Goal: Check status: Check status

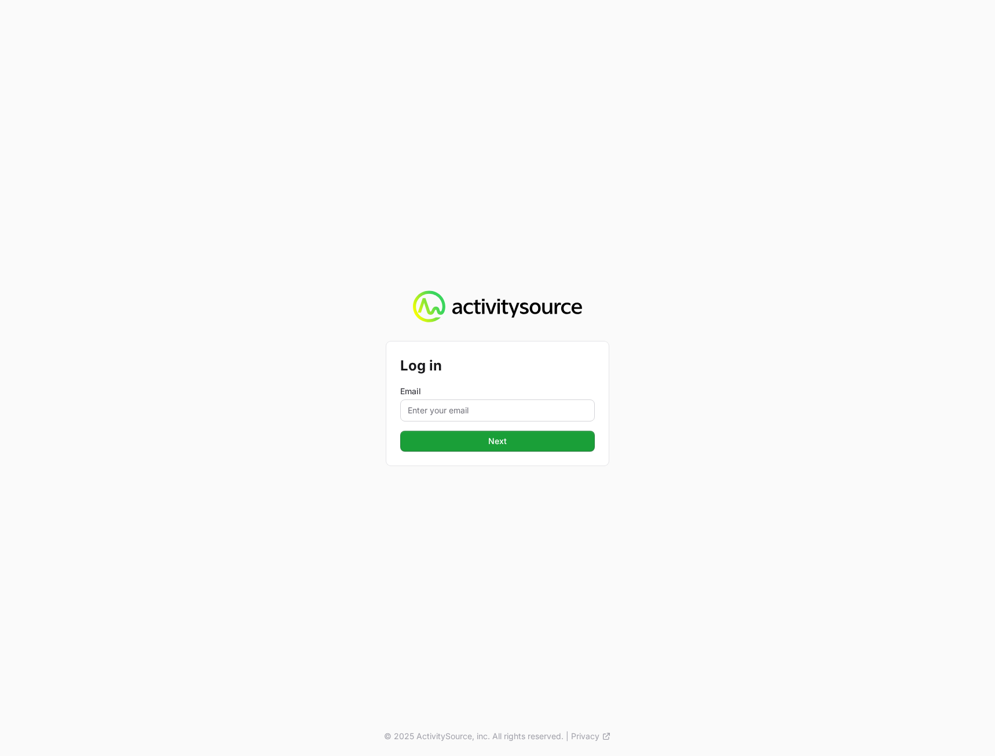
drag, startPoint x: 407, startPoint y: 425, endPoint x: 425, endPoint y: 407, distance: 25.4
click at [407, 425] on form "Log in Email Next" at bounding box center [497, 403] width 195 height 96
click at [428, 404] on input "Email" at bounding box center [497, 410] width 195 height 22
type input "[PERSON_NAME][EMAIL_ADDRESS][DOMAIN_NAME]"
click at [349, 526] on div "Log in Email [PERSON_NAME][EMAIL_ADDRESS][DOMAIN_NAME] Next © 2025 ActivitySour…" at bounding box center [497, 378] width 995 height 756
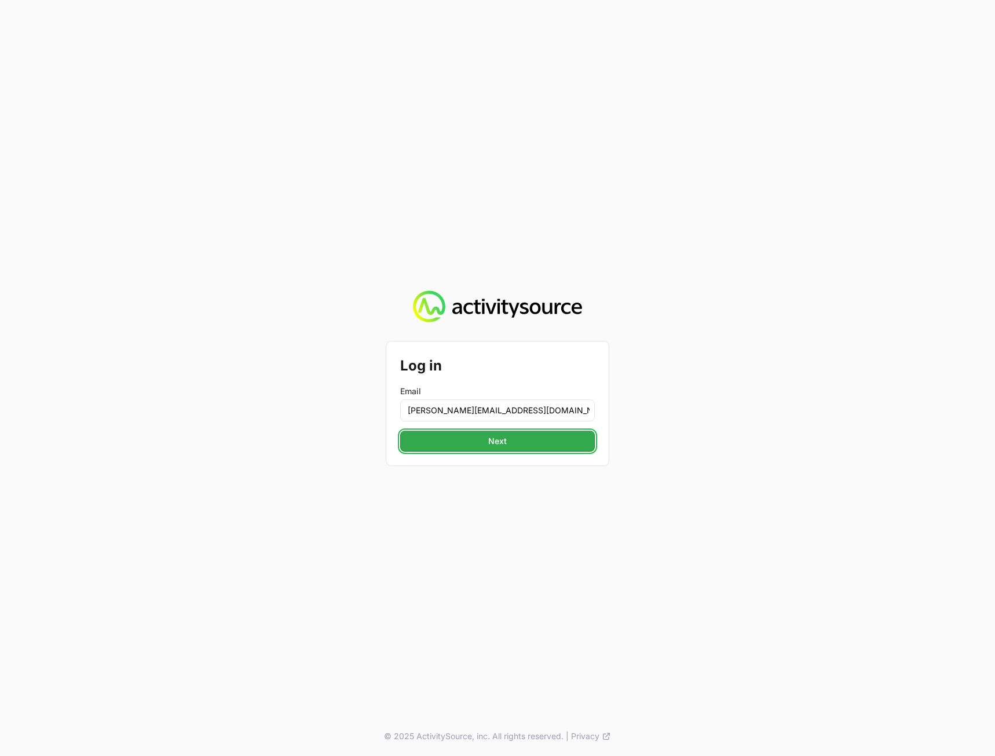
click at [476, 444] on button "Next" at bounding box center [497, 441] width 195 height 21
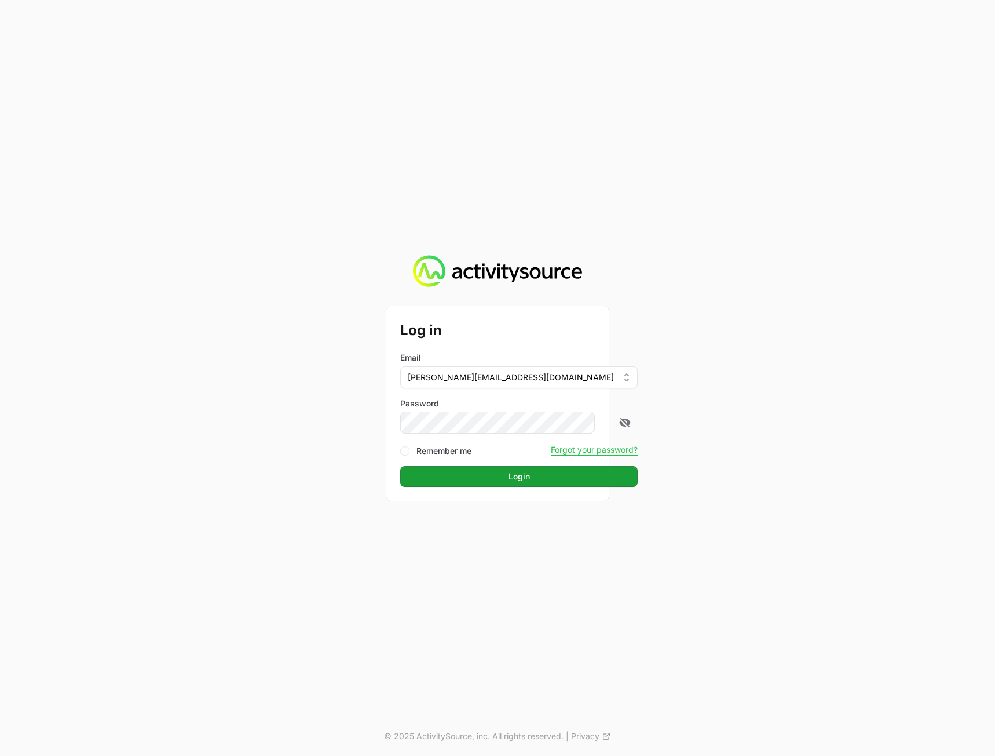
click at [918, 436] on div "Log in Email [PERSON_NAME][EMAIL_ADDRESS][DOMAIN_NAME] Password Remember me For…" at bounding box center [497, 378] width 995 height 756
click at [509, 481] on span "Login" at bounding box center [519, 476] width 21 height 14
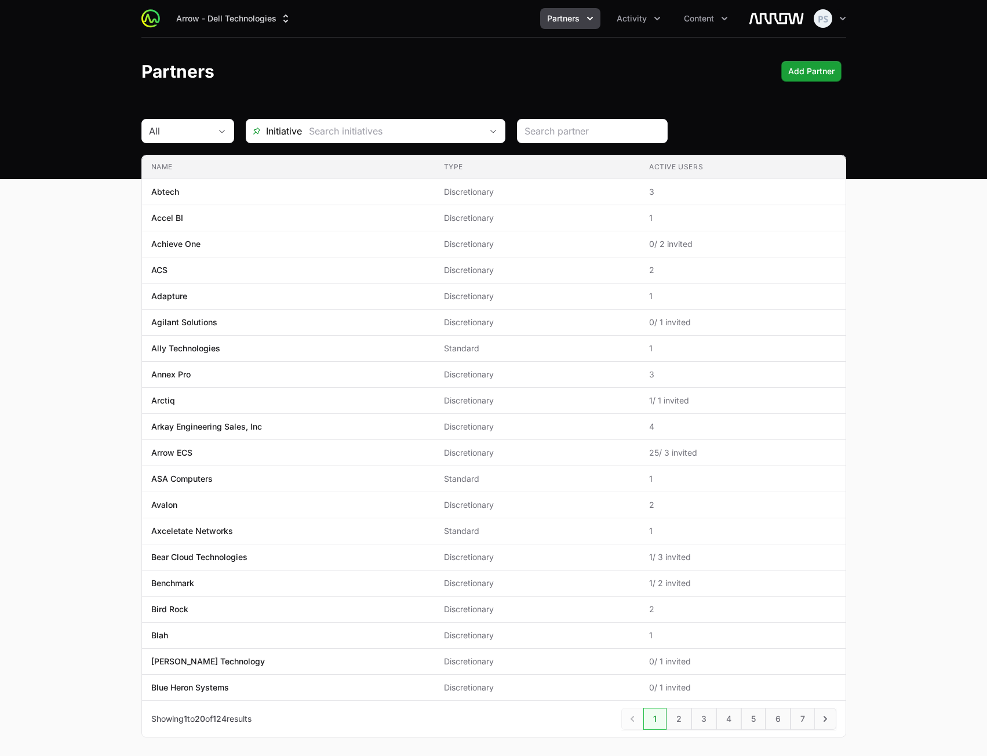
click at [621, 60] on header "Partners Add Partner" at bounding box center [493, 71] width 987 height 67
click at [647, 22] on button "Activity" at bounding box center [639, 18] width 58 height 21
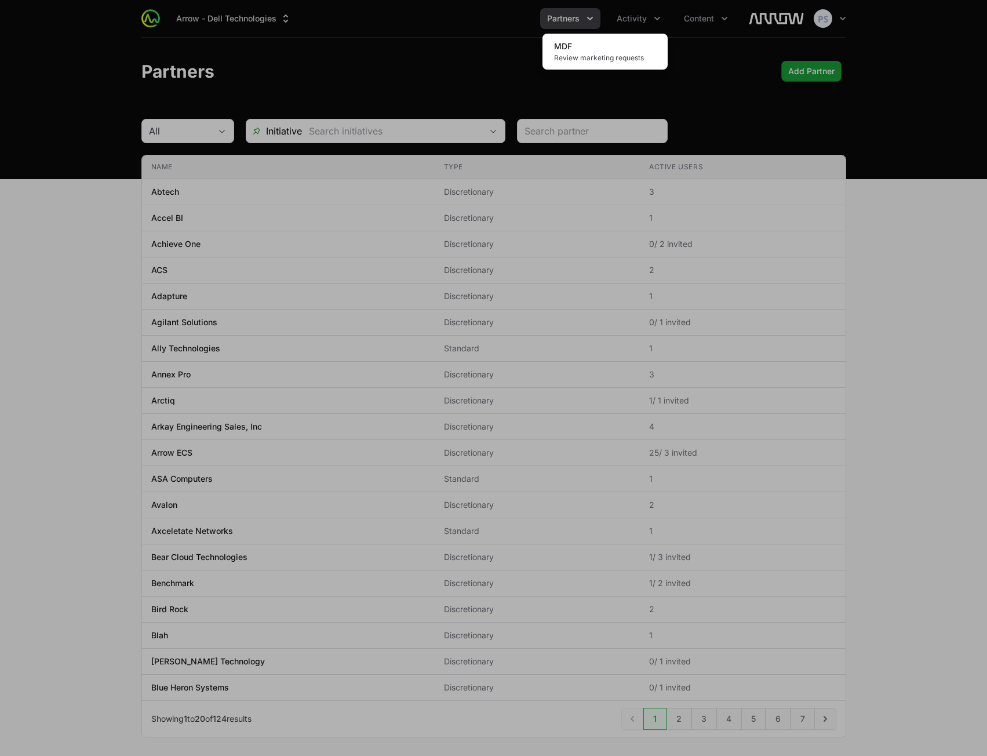
drag, startPoint x: 361, startPoint y: 39, endPoint x: 475, endPoint y: 36, distance: 114.2
click at [369, 43] on div "Activity menu" at bounding box center [493, 378] width 987 height 756
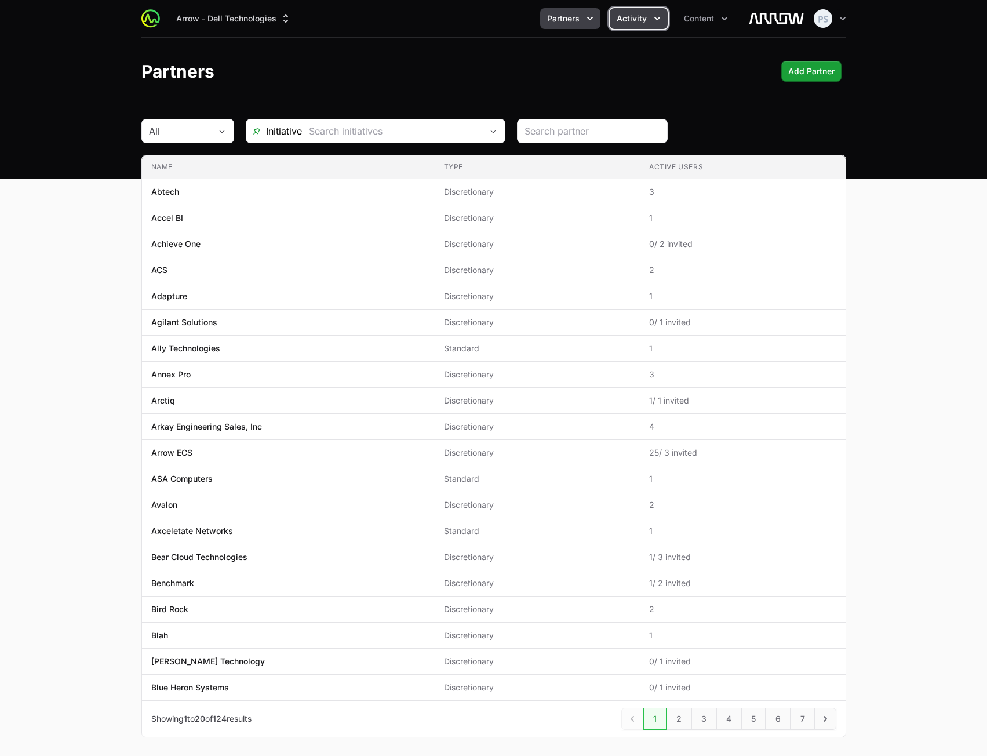
click at [654, 24] on button "Activity" at bounding box center [639, 18] width 58 height 21
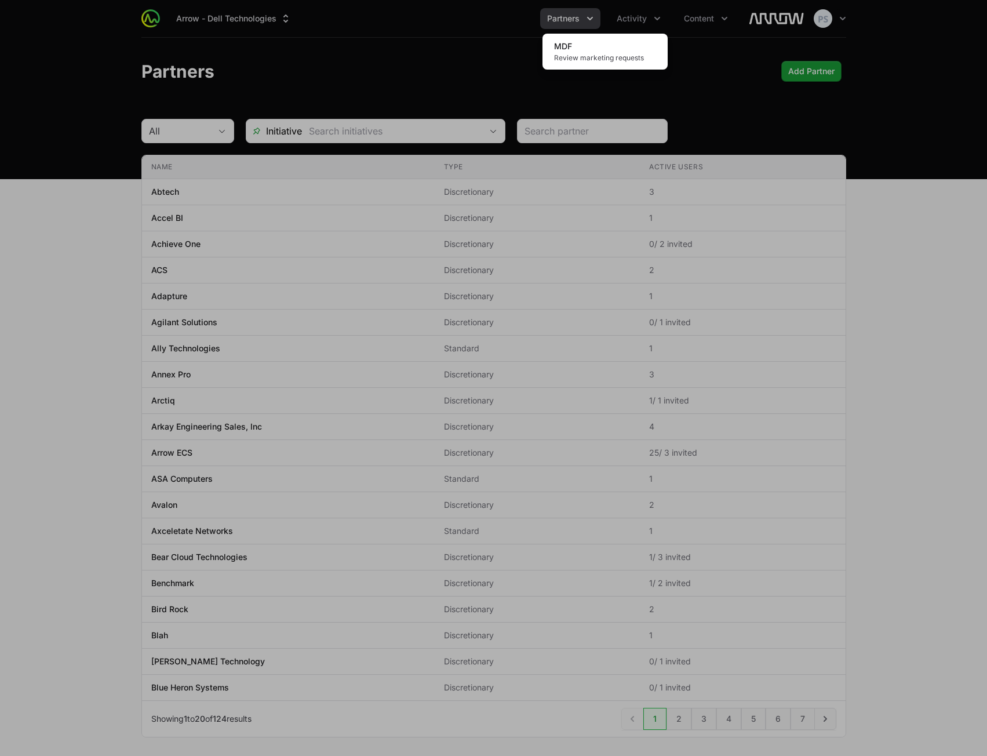
click at [380, 32] on div "Activity menu" at bounding box center [493, 378] width 987 height 756
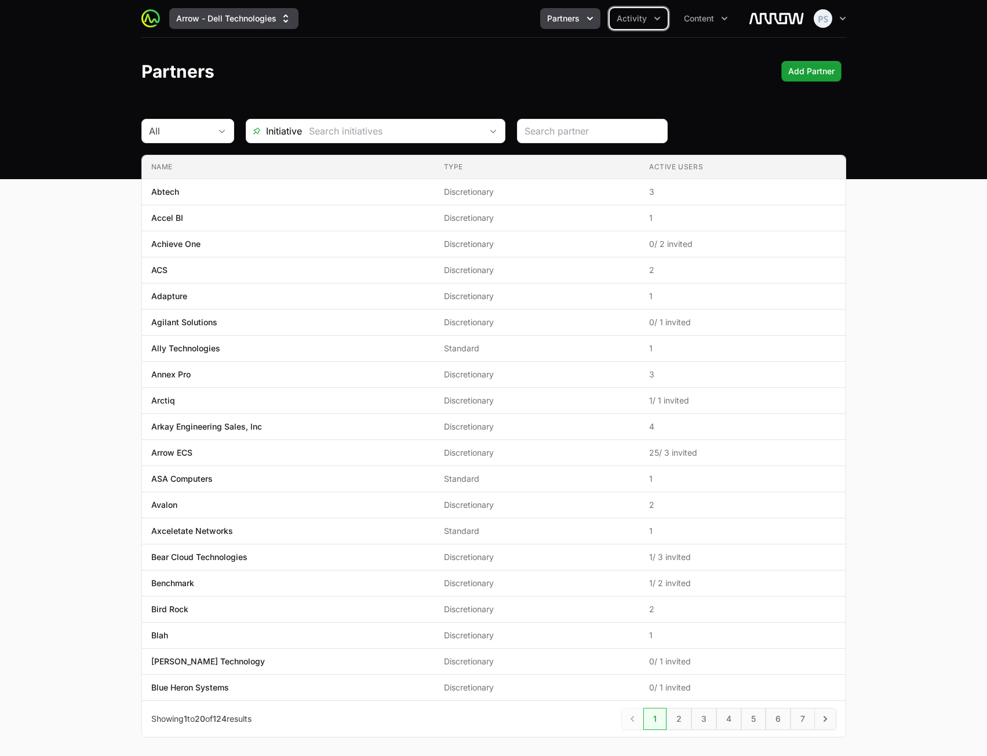
click at [221, 20] on button "Arrow - Dell Technologies" at bounding box center [233, 18] width 129 height 21
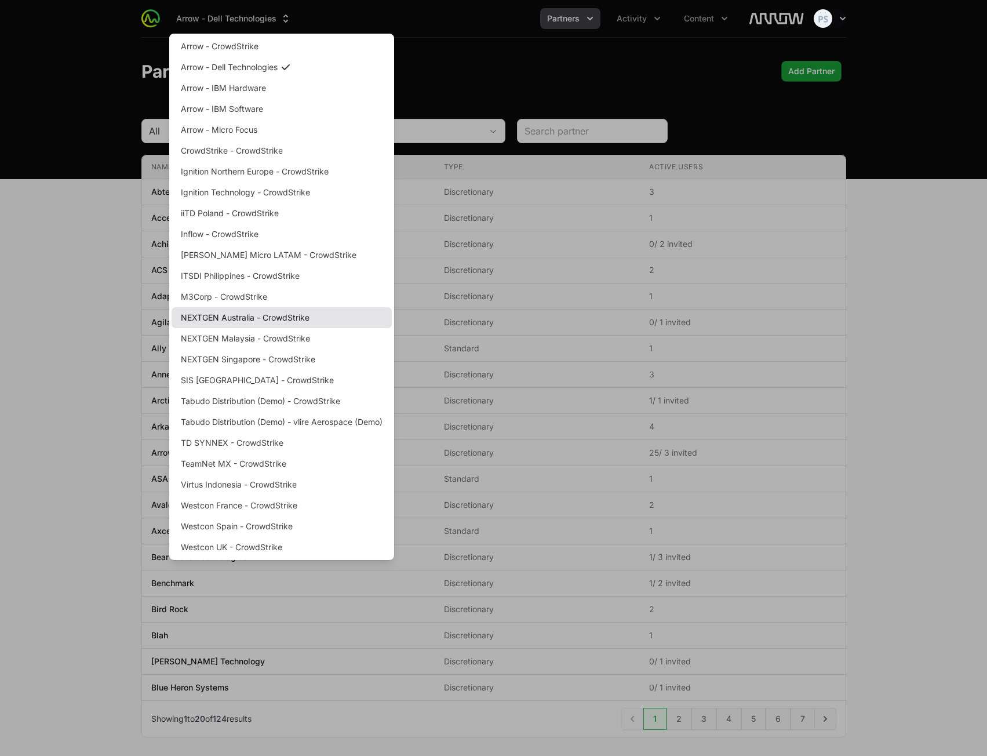
click at [238, 318] on link "NEXTGEN Australia - CrowdStrike" at bounding box center [282, 317] width 220 height 21
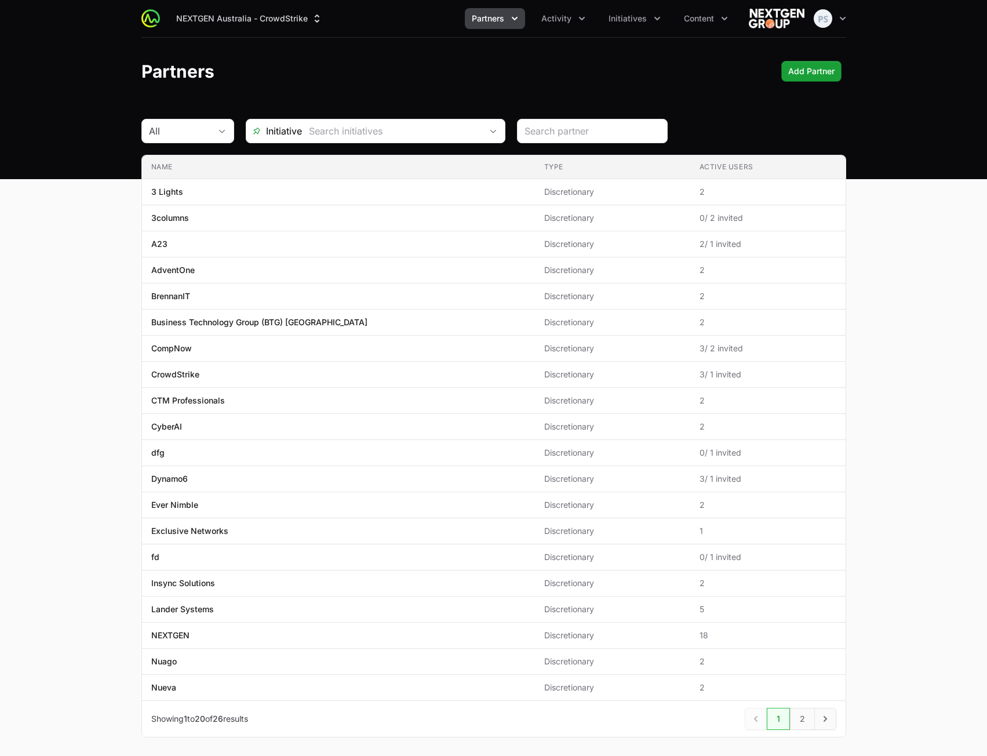
click at [510, 19] on icon "Partners menu" at bounding box center [515, 19] width 12 height 12
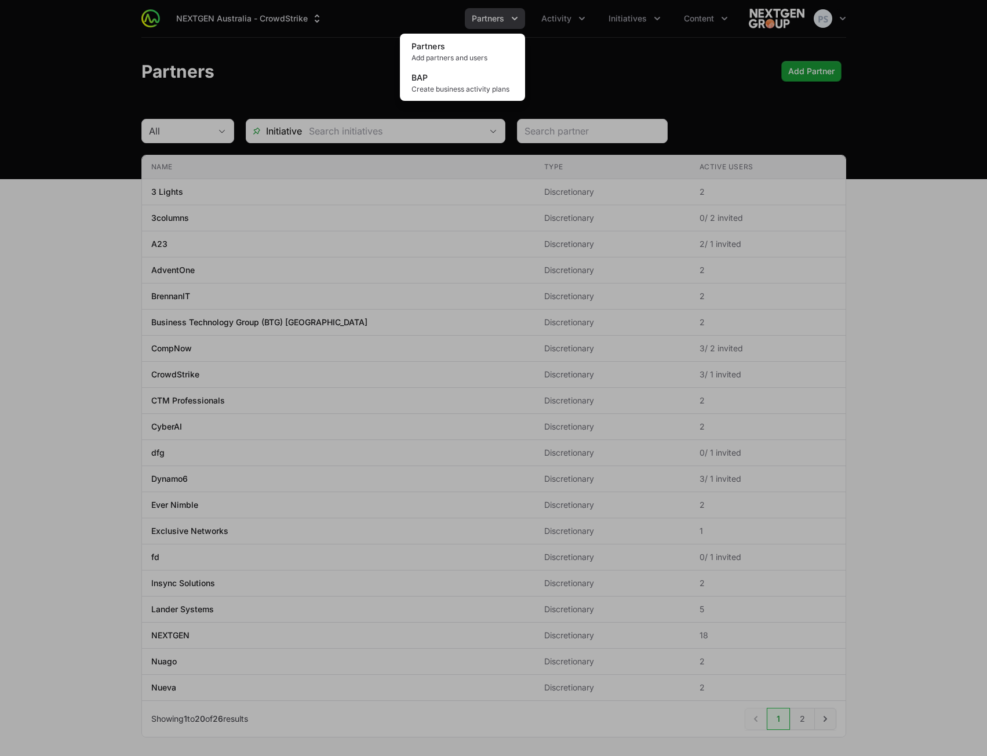
click at [624, 74] on div "Partners menu" at bounding box center [493, 378] width 987 height 756
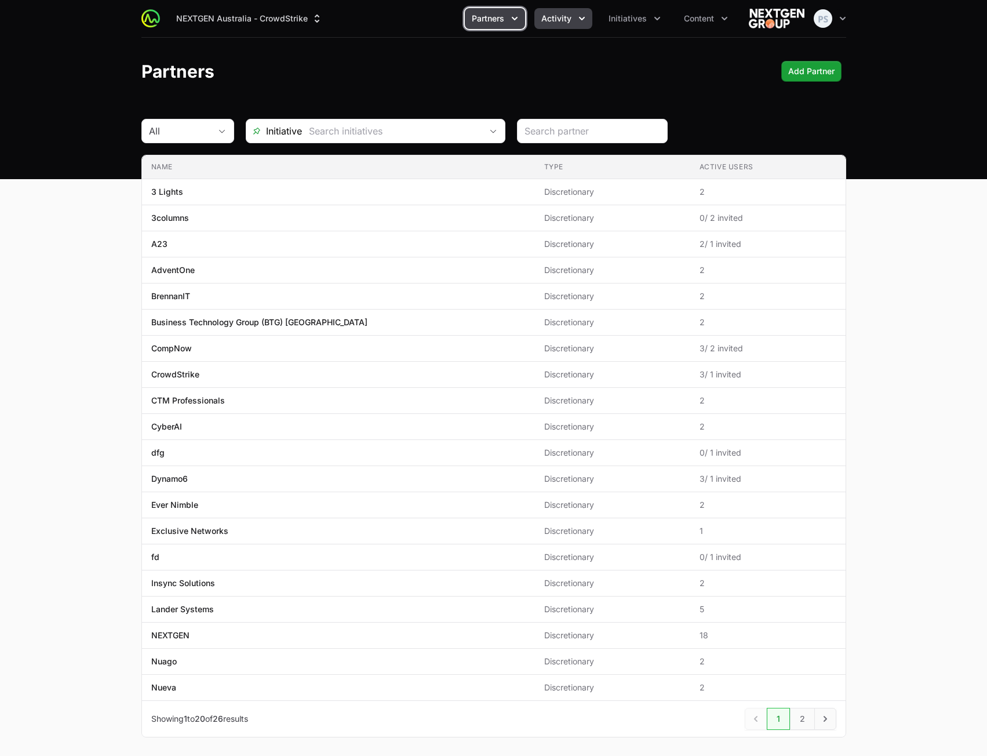
click at [556, 27] on button "Activity" at bounding box center [563, 18] width 58 height 21
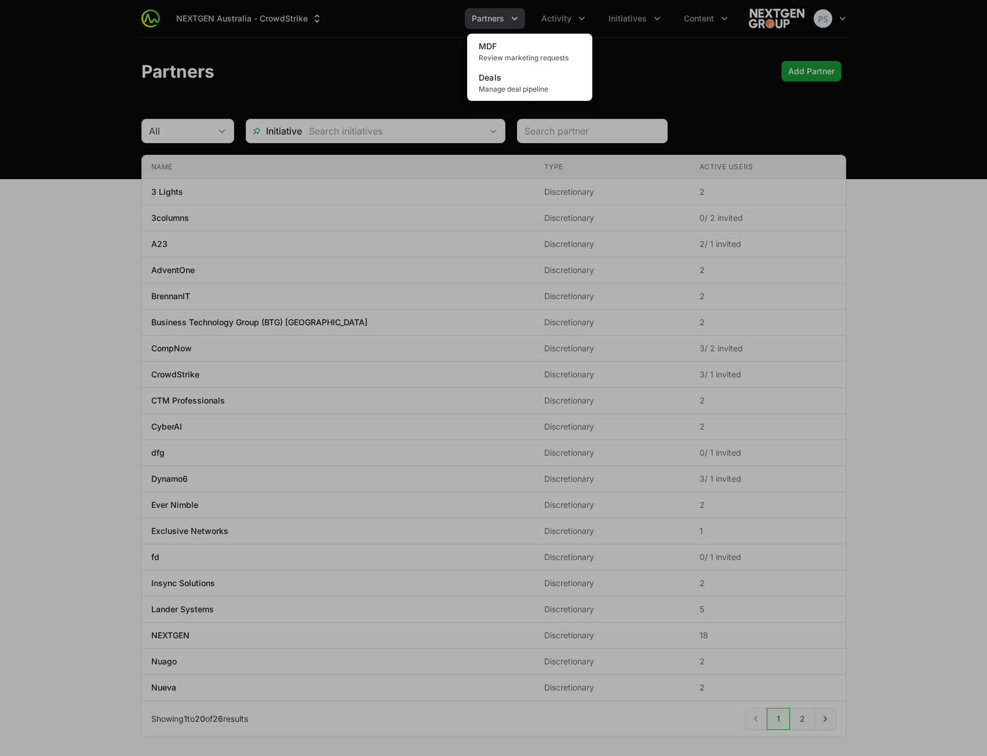
click at [690, 43] on div "Activity menu" at bounding box center [493, 378] width 987 height 756
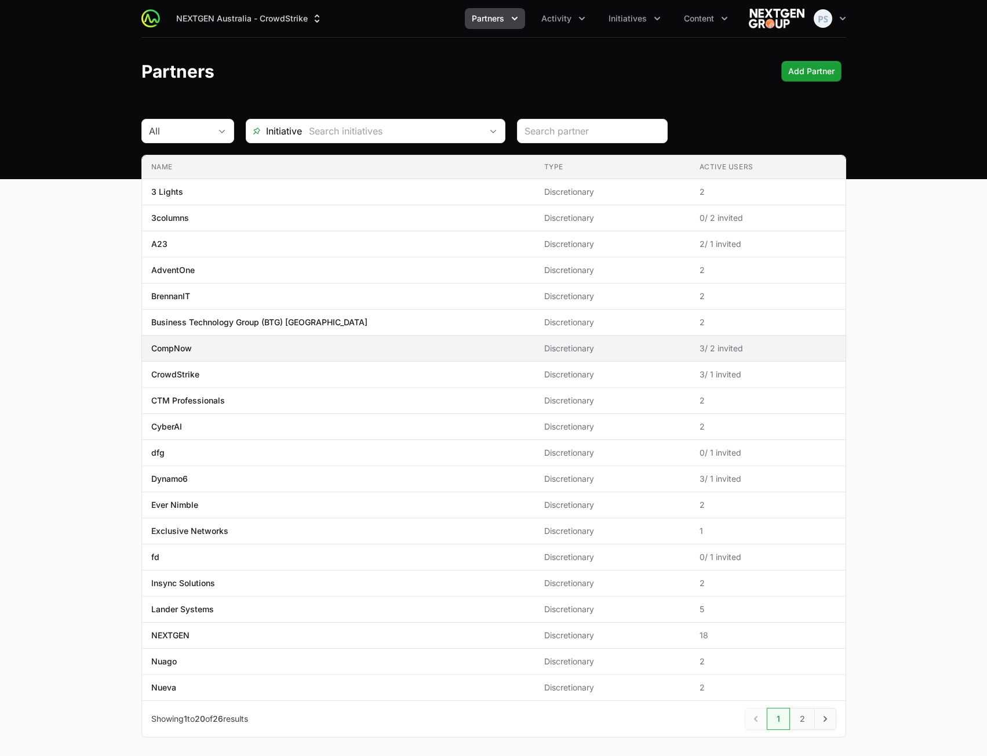
click at [230, 345] on span "CompNow" at bounding box center [338, 348] width 374 height 12
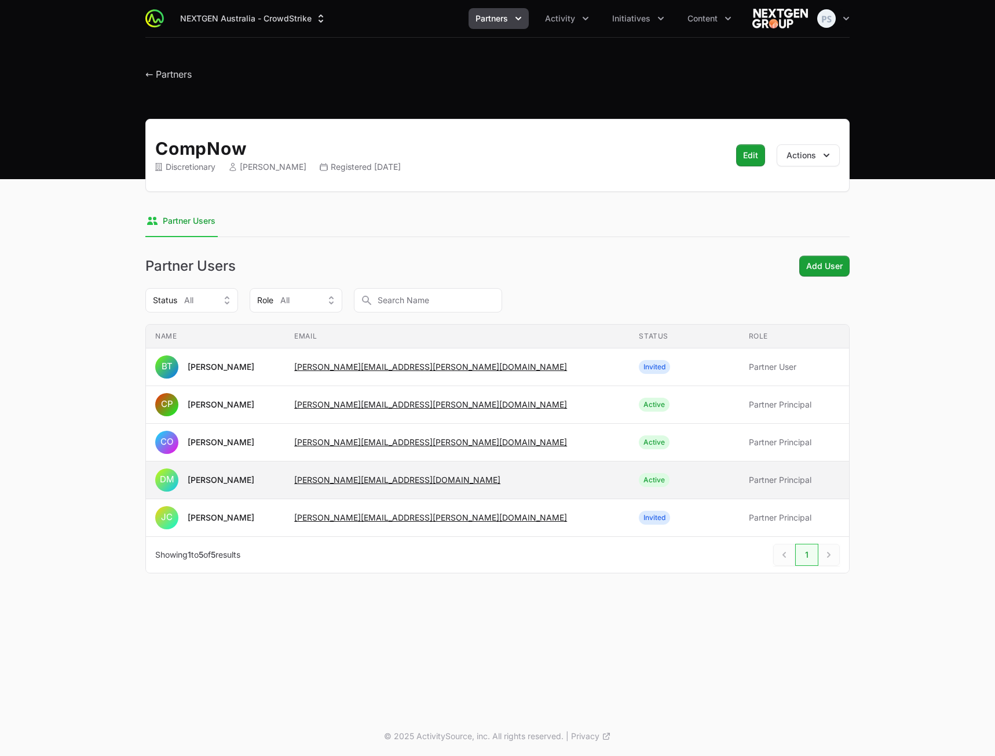
click at [276, 481] on span "[PERSON_NAME]" at bounding box center [215, 479] width 121 height 23
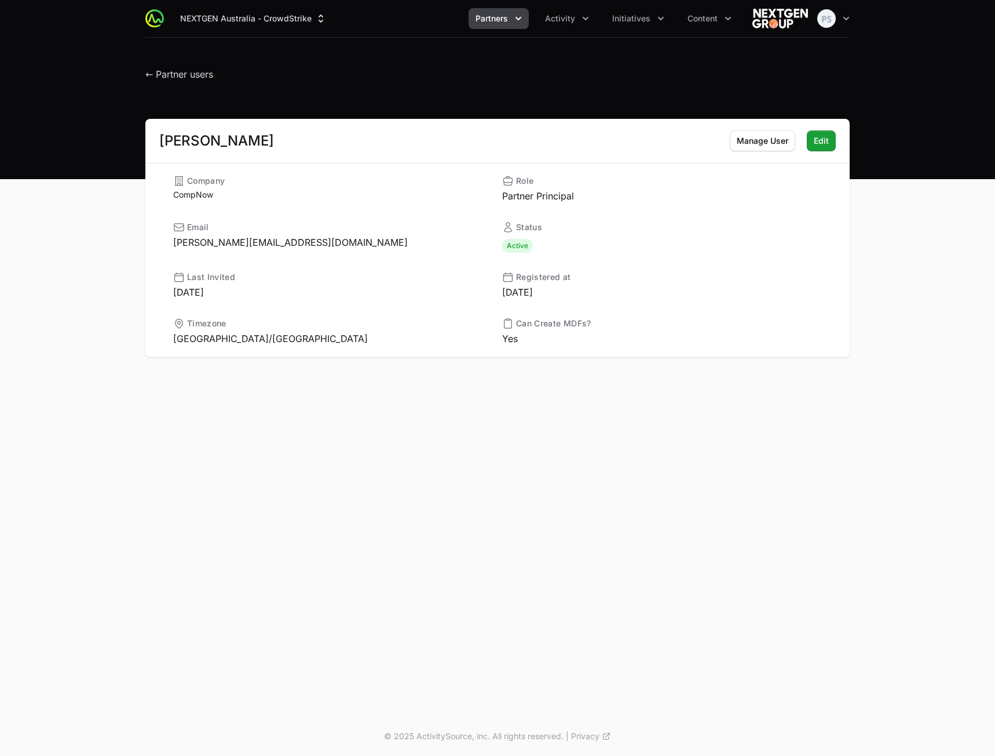
click at [235, 145] on div "[PERSON_NAME]" at bounding box center [216, 141] width 115 height 14
copy div "[PERSON_NAME]"
